Goal: Information Seeking & Learning: Learn about a topic

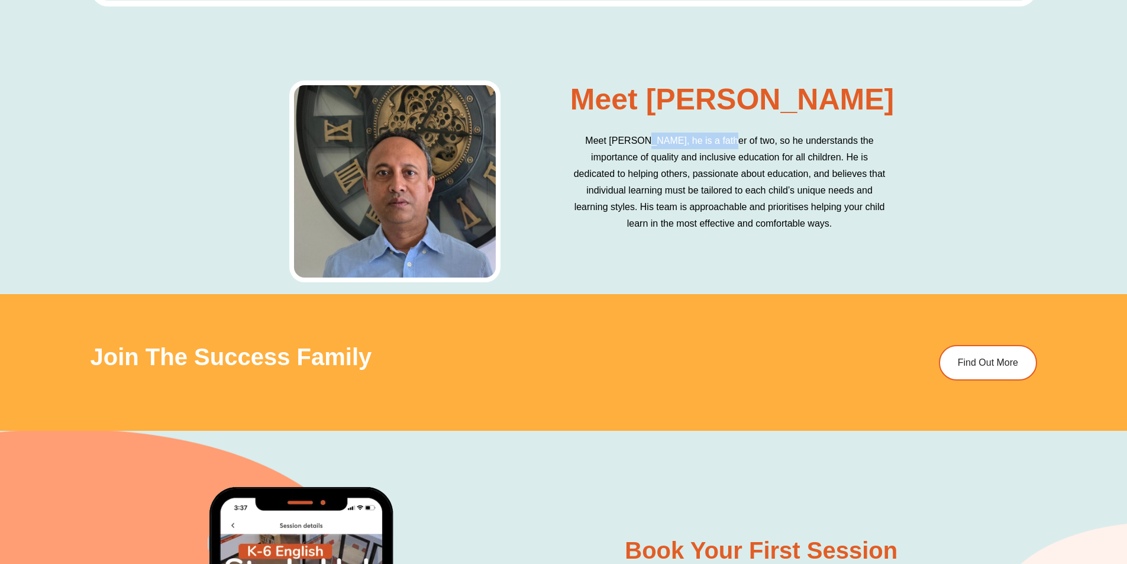
scroll to position [3888, 0]
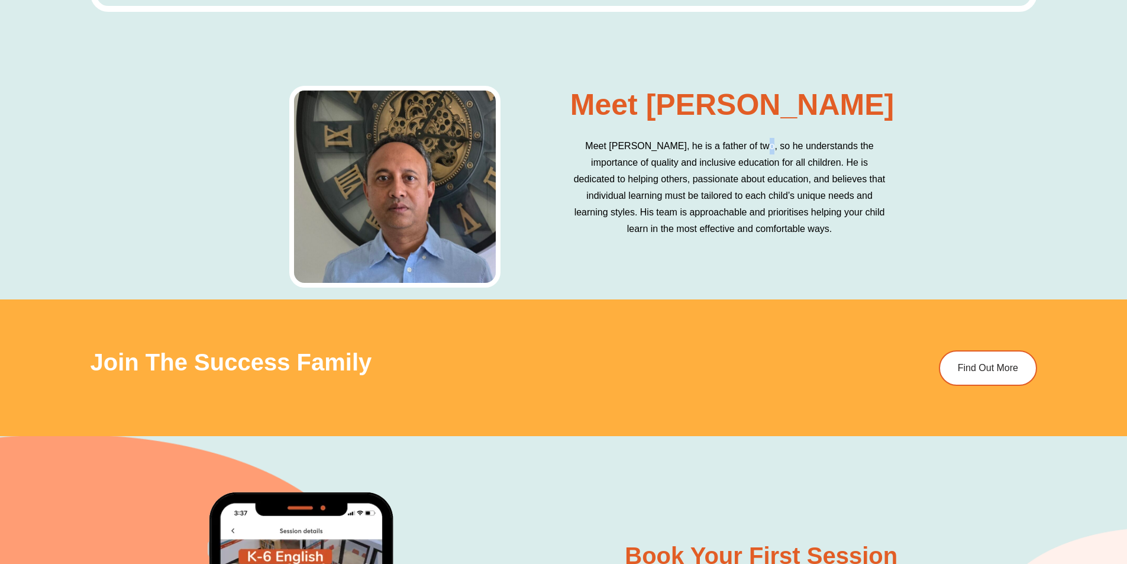
drag, startPoint x: 747, startPoint y: 139, endPoint x: 748, endPoint y: 147, distance: 7.8
click at [748, 147] on p "Meet [PERSON_NAME], he is a father of two, so he understands the importance of …" at bounding box center [730, 187] width 317 height 99
drag, startPoint x: 751, startPoint y: 137, endPoint x: 934, endPoint y: 156, distance: 183.2
click at [938, 153] on div "Meet [PERSON_NAME] Meet [PERSON_NAME], he is a father of two, so he understands…" at bounding box center [563, 186] width 1127 height 225
click at [711, 160] on p "Meet [PERSON_NAME], he is a father of two, so he understands the importance of …" at bounding box center [730, 187] width 317 height 99
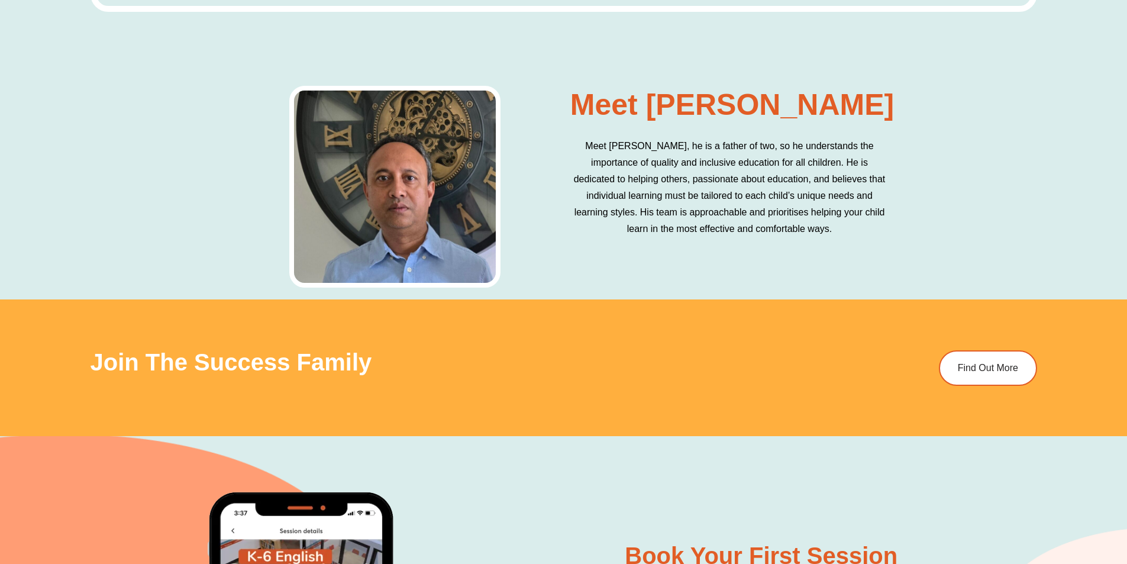
click at [584, 165] on p "Meet [PERSON_NAME], he is a father of two, so he understands the importance of …" at bounding box center [730, 187] width 317 height 99
drag, startPoint x: 608, startPoint y: 162, endPoint x: 858, endPoint y: 162, distance: 249.7
click at [863, 160] on p "Meet [PERSON_NAME], he is a father of two, so he understands the importance of …" at bounding box center [730, 187] width 317 height 99
click at [679, 157] on p "Meet [PERSON_NAME], he is a father of two, so he understands the importance of …" at bounding box center [730, 187] width 317 height 99
drag, startPoint x: 844, startPoint y: 151, endPoint x: 868, endPoint y: 157, distance: 24.4
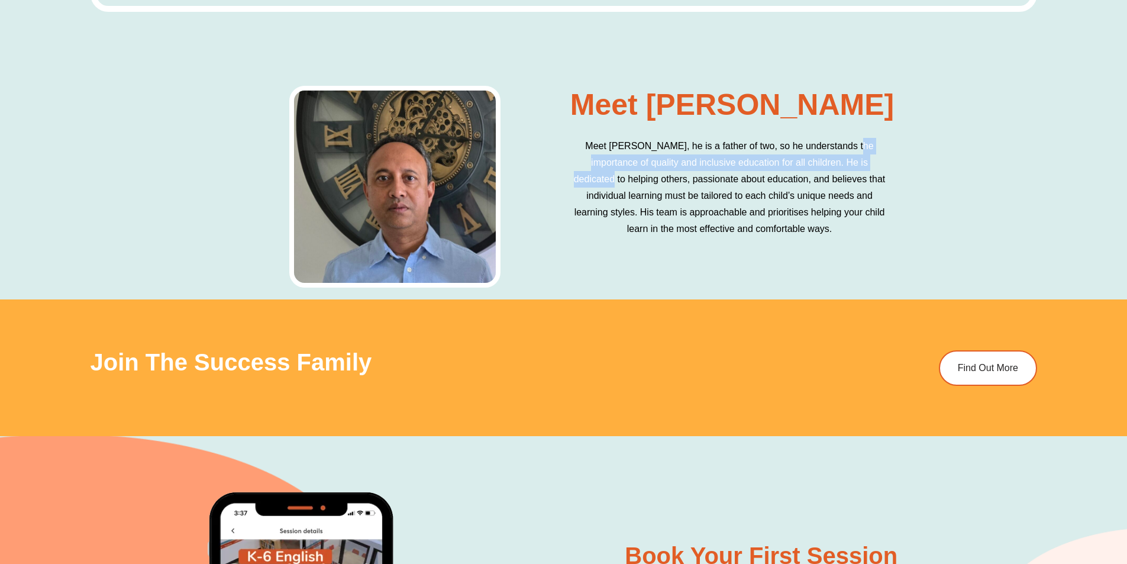
click at [868, 157] on p "Meet [PERSON_NAME], he is a father of two, so he understands the importance of …" at bounding box center [730, 187] width 317 height 99
click at [600, 185] on p "Meet [PERSON_NAME], he is a father of two, so he understands the importance of …" at bounding box center [730, 187] width 317 height 99
drag, startPoint x: 766, startPoint y: 152, endPoint x: 859, endPoint y: 153, distance: 92.9
click at [859, 153] on p "Meet [PERSON_NAME], he is a father of two, so he understands the importance of …" at bounding box center [730, 187] width 317 height 99
click at [580, 161] on p "Meet [PERSON_NAME], he is a father of two, so he understands the importance of …" at bounding box center [730, 187] width 317 height 99
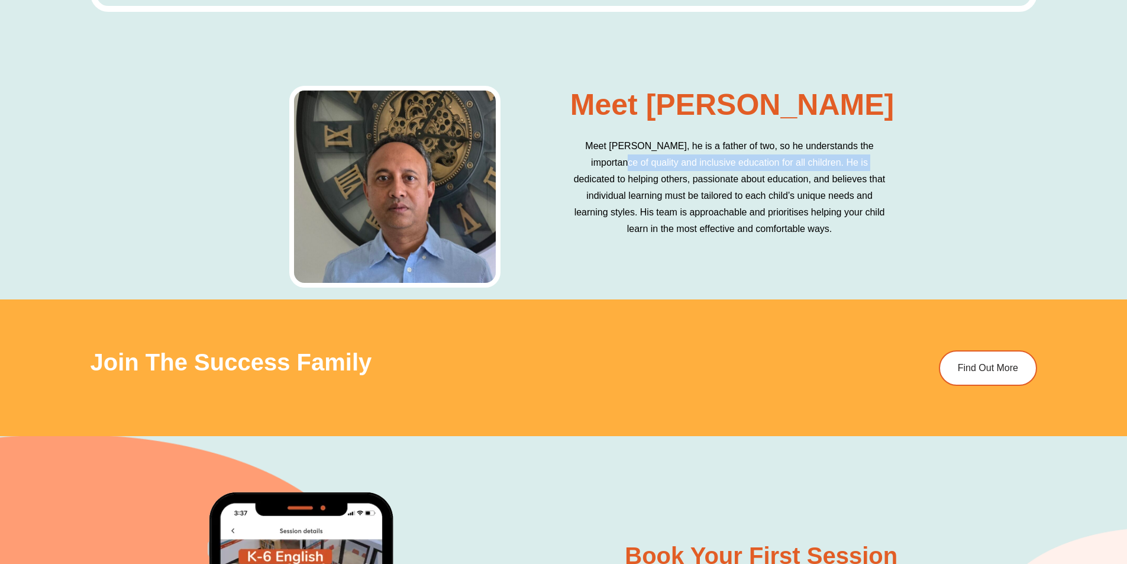
drag, startPoint x: 598, startPoint y: 161, endPoint x: 832, endPoint y: 163, distance: 234.9
click at [832, 163] on p "Meet [PERSON_NAME], he is a father of two, so he understands the importance of …" at bounding box center [730, 187] width 317 height 99
click at [830, 165] on p "Meet [PERSON_NAME], he is a father of two, so he understands the importance of …" at bounding box center [730, 187] width 317 height 99
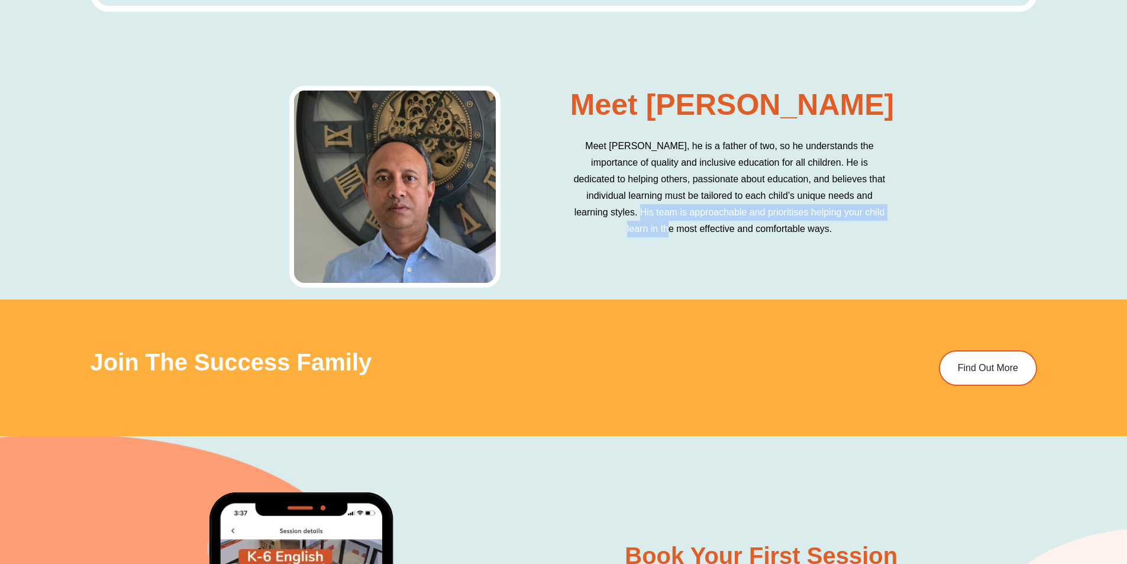
drag, startPoint x: 859, startPoint y: 201, endPoint x: 812, endPoint y: 216, distance: 49.0
click at [836, 214] on p "Meet [PERSON_NAME], he is a father of two, so he understands the importance of …" at bounding box center [730, 187] width 317 height 99
click at [601, 205] on p "Meet [PERSON_NAME], he is a father of two, so he understands the importance of …" at bounding box center [730, 187] width 317 height 99
drag, startPoint x: 771, startPoint y: 211, endPoint x: 895, endPoint y: 209, distance: 124.3
click at [898, 209] on div "Meet [PERSON_NAME] Meet [PERSON_NAME], he is a father of two, so he understands…" at bounding box center [732, 187] width 337 height 214
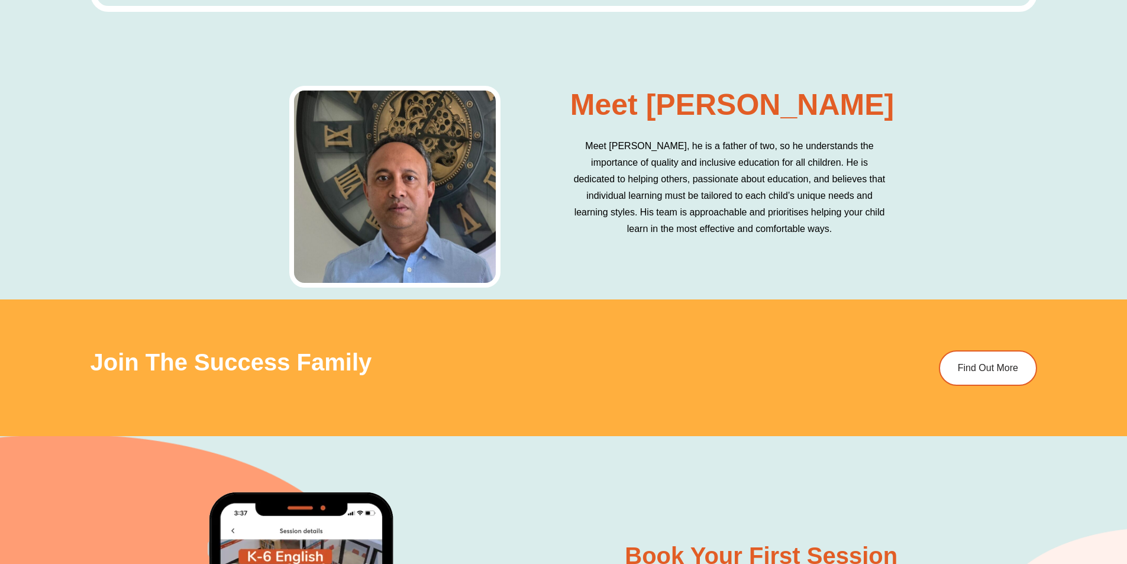
click at [746, 234] on p "Meet [PERSON_NAME], he is a father of two, so he understands the importance of …" at bounding box center [730, 187] width 317 height 99
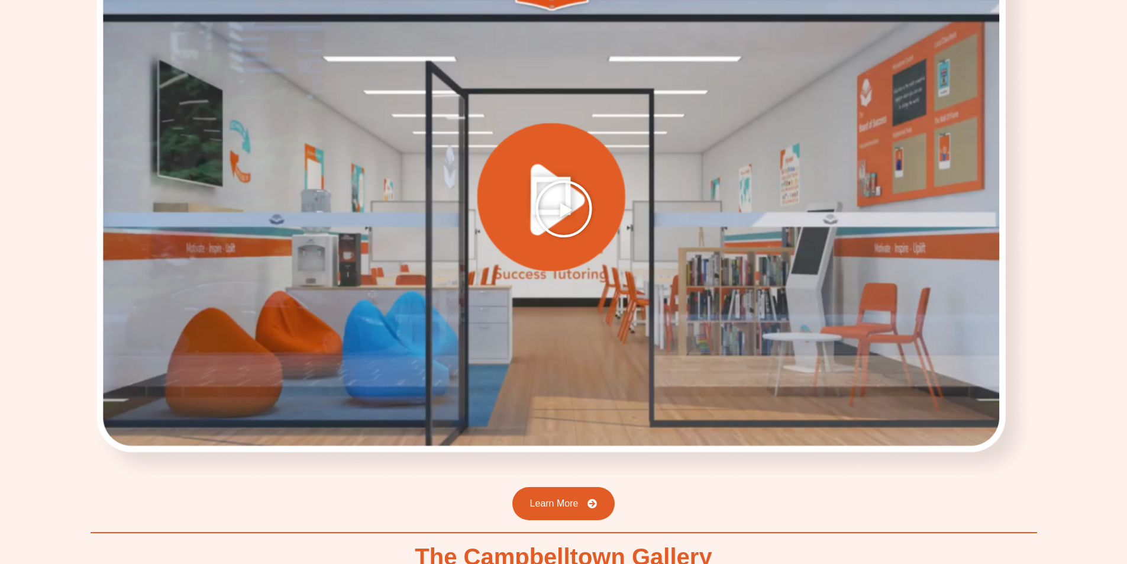
scroll to position [1877, 0]
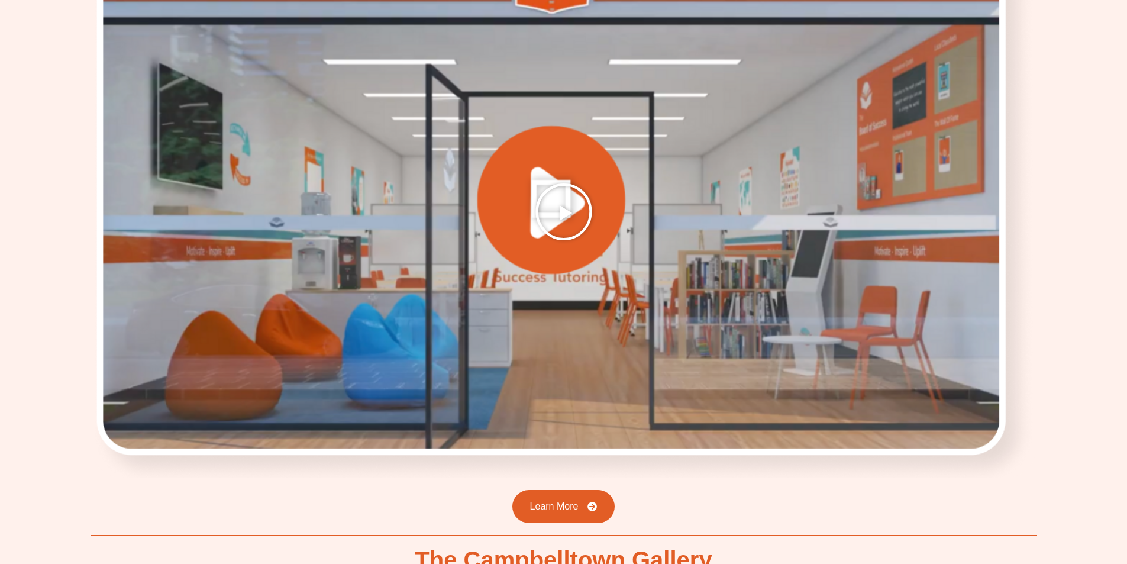
click at [560, 209] on icon "Play Video" at bounding box center [563, 211] width 59 height 59
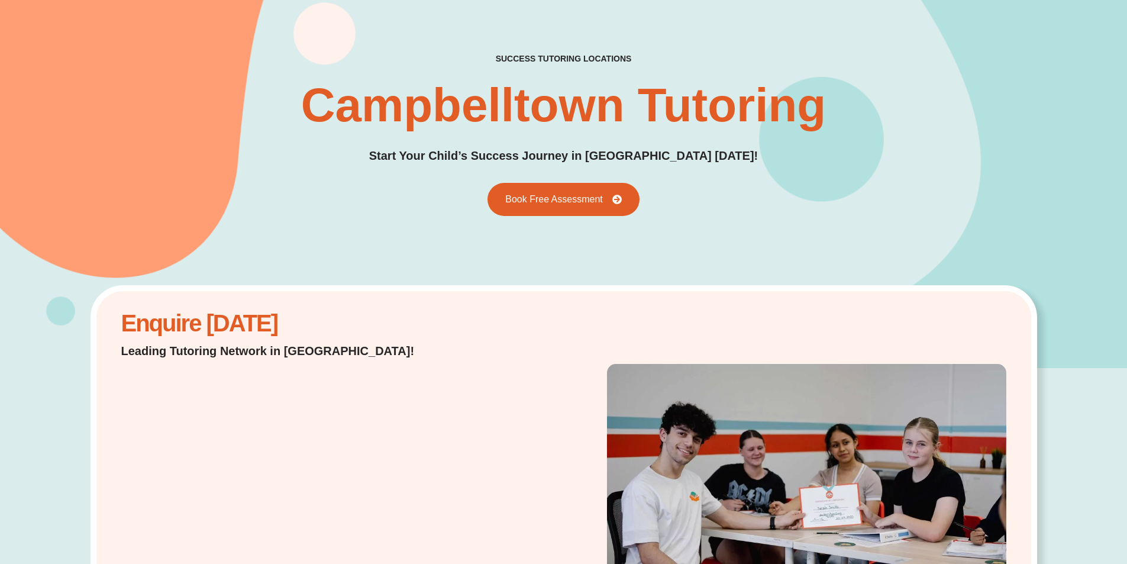
scroll to position [43, 0]
